Goal: Find specific page/section: Find specific page/section

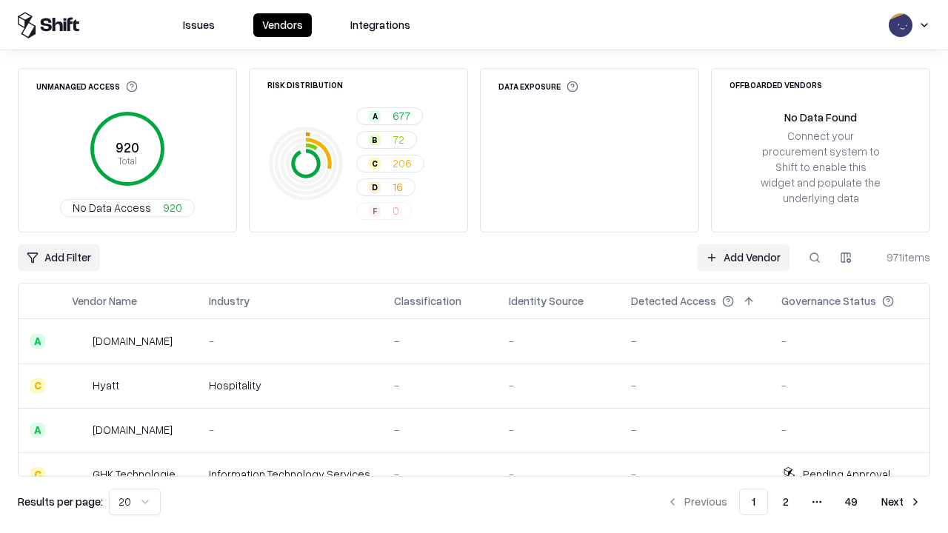
click at [474, 267] on div "Add Filter Add Vendor 971 items" at bounding box center [474, 257] width 913 height 27
click at [59, 258] on html "Issues Vendors Integrations Unmanaged Access 920 Total No Data Access 920 Risk …" at bounding box center [474, 266] width 948 height 533
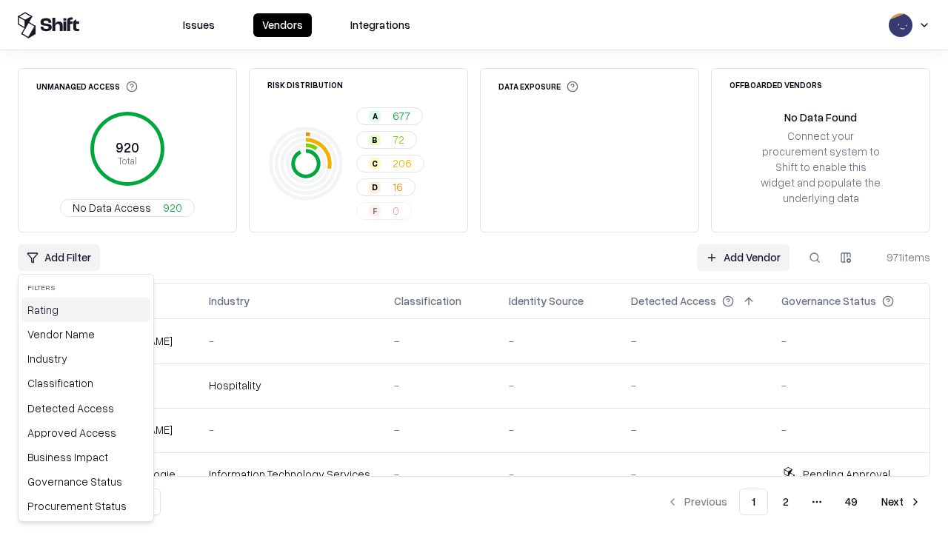
click at [86, 310] on div "Rating" at bounding box center [85, 310] width 129 height 24
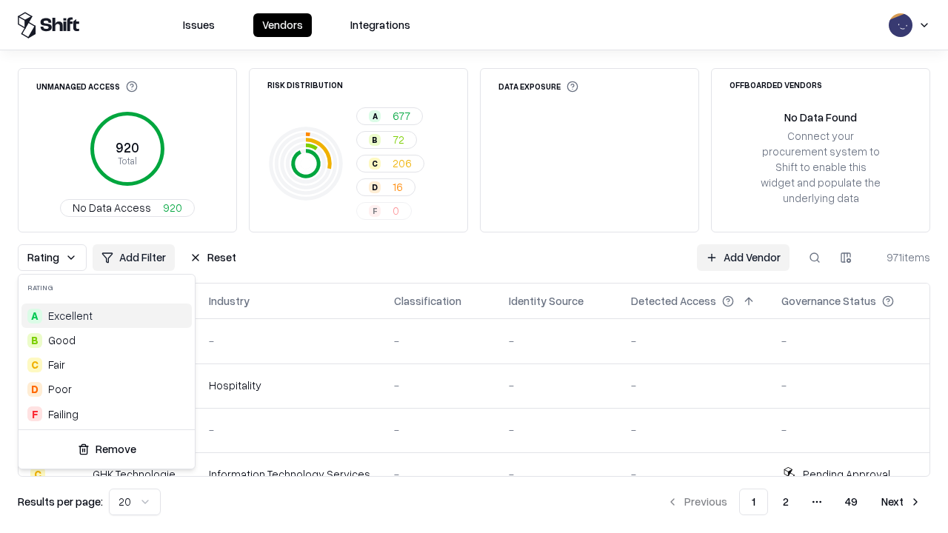
click at [474, 267] on html "Issues Vendors Integrations Unmanaged Access 920 Total No Data Access 920 Risk …" at bounding box center [474, 266] width 948 height 533
click at [474, 267] on div "Rating Add Filter Reset Add Vendor 971 items" at bounding box center [474, 257] width 913 height 27
click at [213, 258] on button "Reset" at bounding box center [213, 257] width 64 height 27
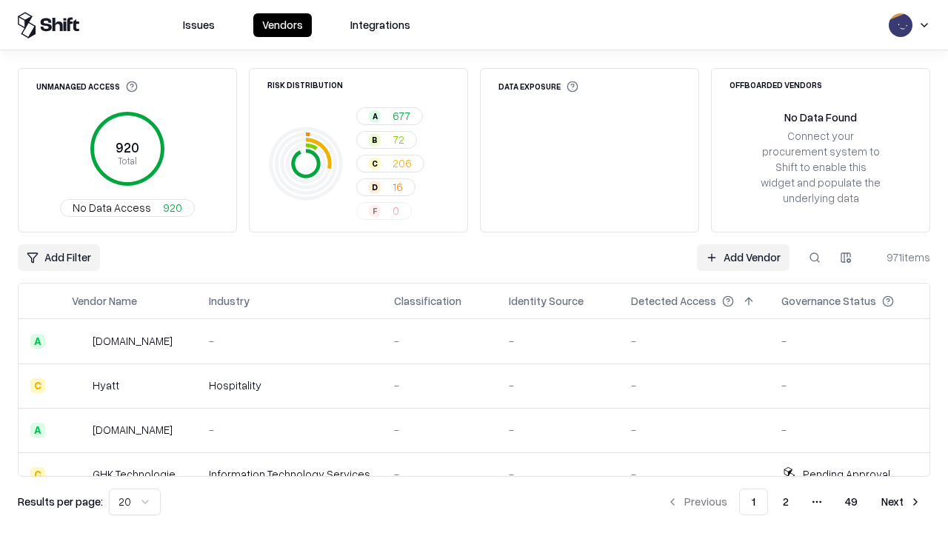
click at [474, 267] on div "Add Filter Add Vendor 971 items" at bounding box center [474, 257] width 913 height 27
click at [59, 258] on html "Issues Vendors Integrations Unmanaged Access 920 Total No Data Access 920 Risk …" at bounding box center [474, 266] width 948 height 533
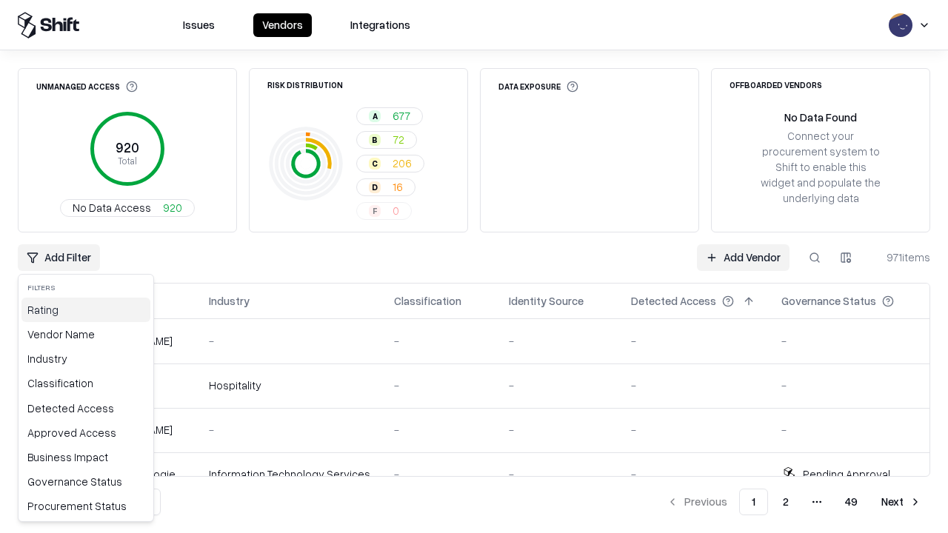
click at [86, 310] on div "Rating" at bounding box center [85, 310] width 129 height 24
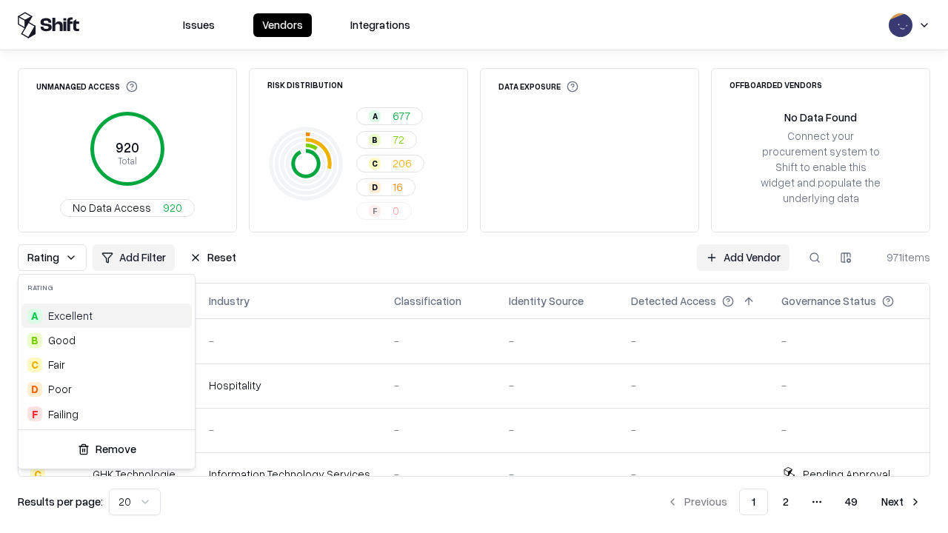
click at [107, 365] on div "C Fair" at bounding box center [106, 365] width 170 height 24
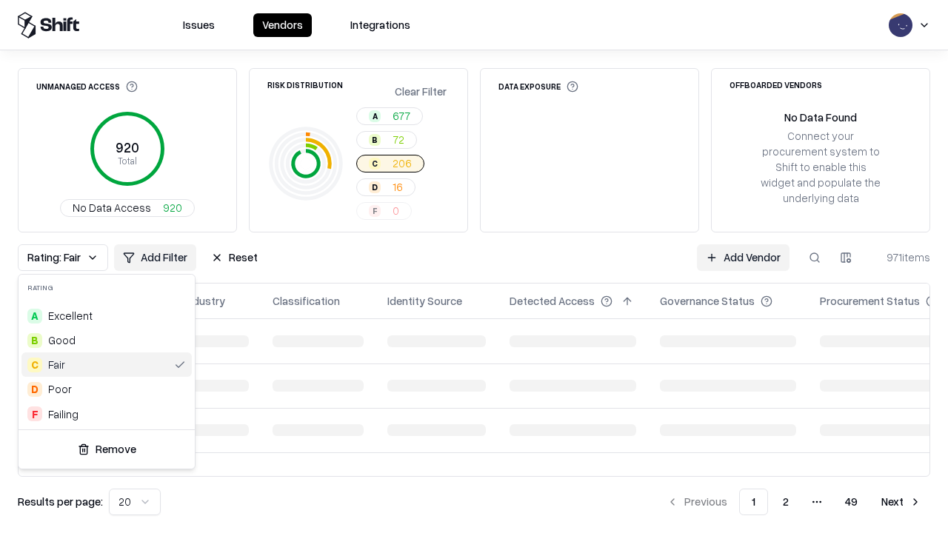
click at [474, 267] on html "Issues Vendors Integrations Unmanaged Access 920 Total No Data Access 920 Risk …" at bounding box center [474, 266] width 948 height 533
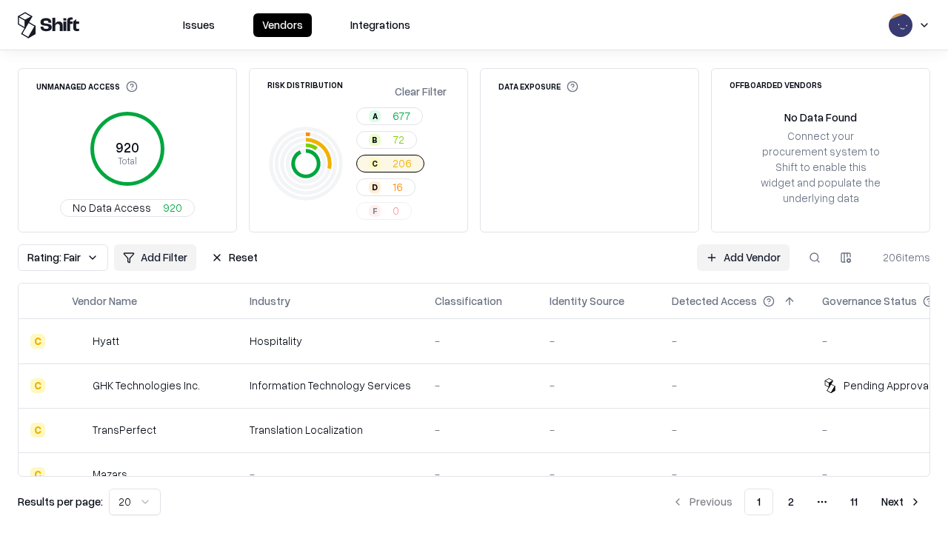
click at [474, 267] on div "Rating: Fair Add Filter Reset Add Vendor 206 items" at bounding box center [474, 257] width 913 height 27
click at [234, 258] on button "Reset" at bounding box center [234, 257] width 64 height 27
click at [474, 267] on div "Add Filter Add Vendor 206 items" at bounding box center [474, 257] width 913 height 27
click at [59, 258] on html "Issues Vendors Integrations Unmanaged Access 920 Total No Data Access 920 Risk …" at bounding box center [474, 266] width 948 height 533
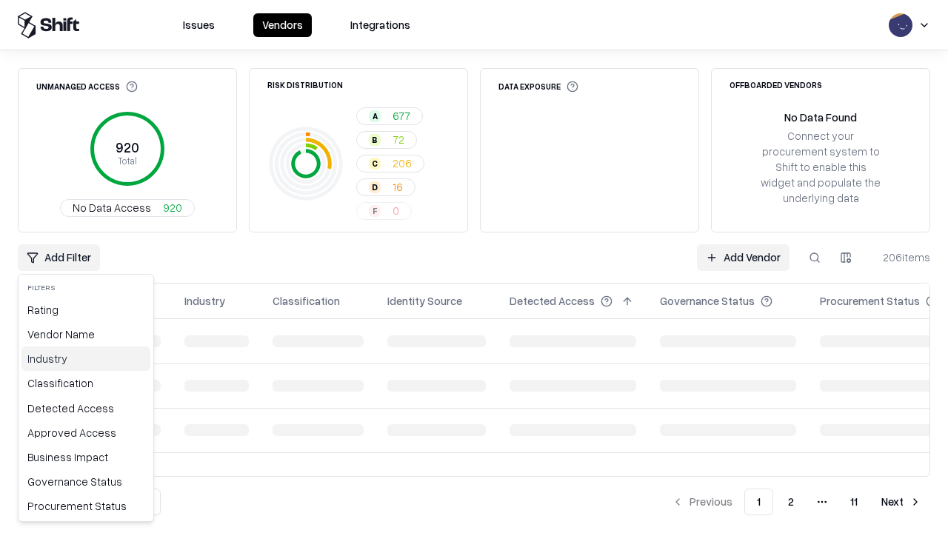
click at [86, 359] on div "Industry" at bounding box center [85, 359] width 129 height 24
